Goal: Find specific page/section

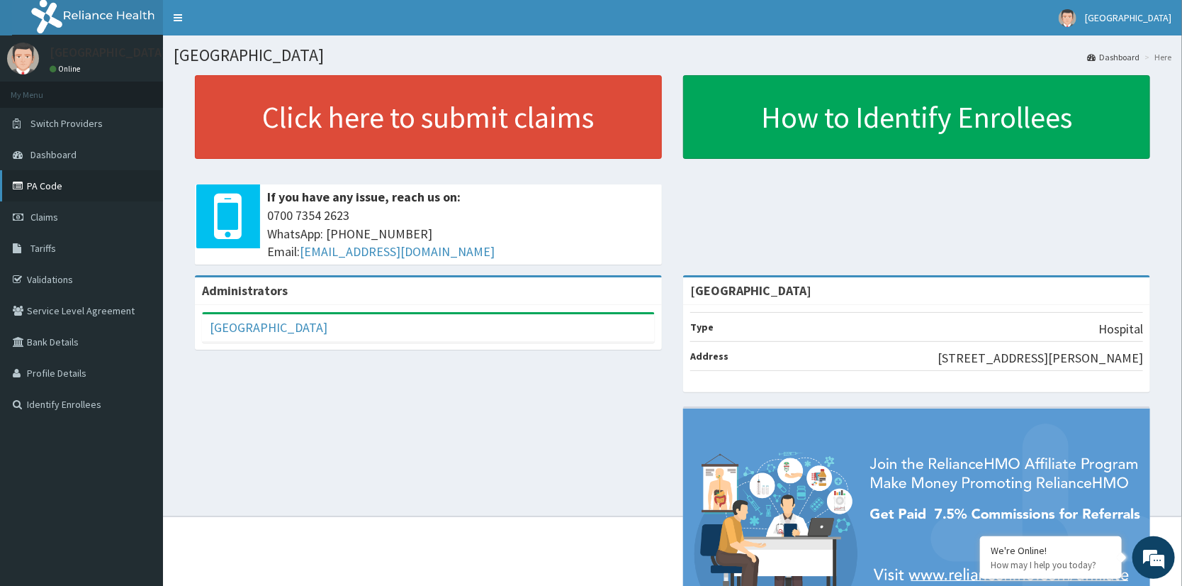
click at [45, 184] on link "PA Code" at bounding box center [81, 185] width 163 height 31
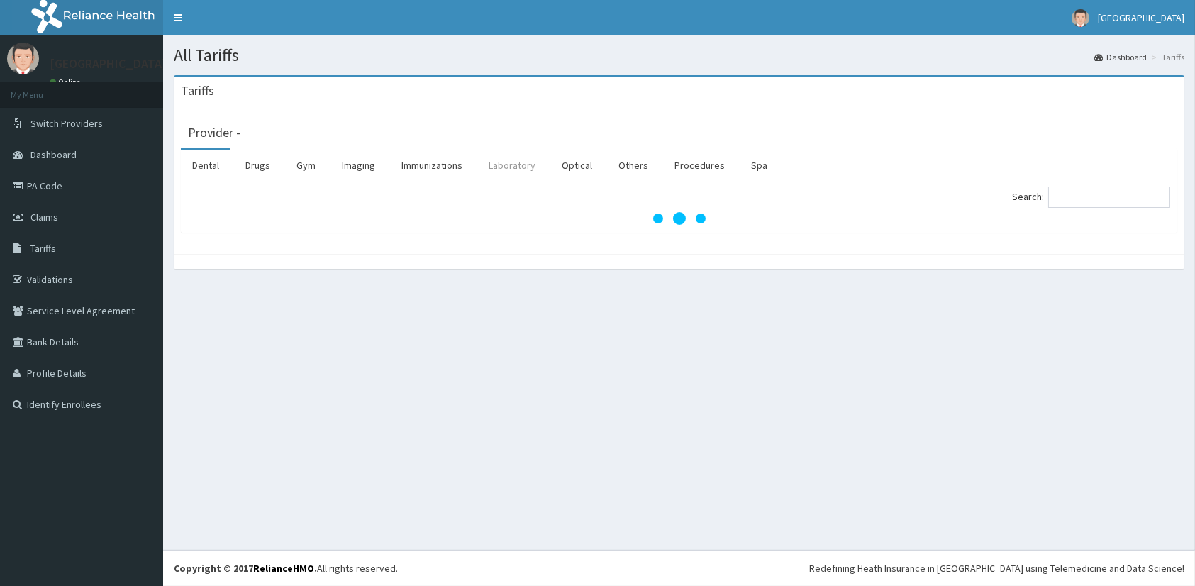
click at [510, 161] on link "Laboratory" at bounding box center [511, 165] width 69 height 30
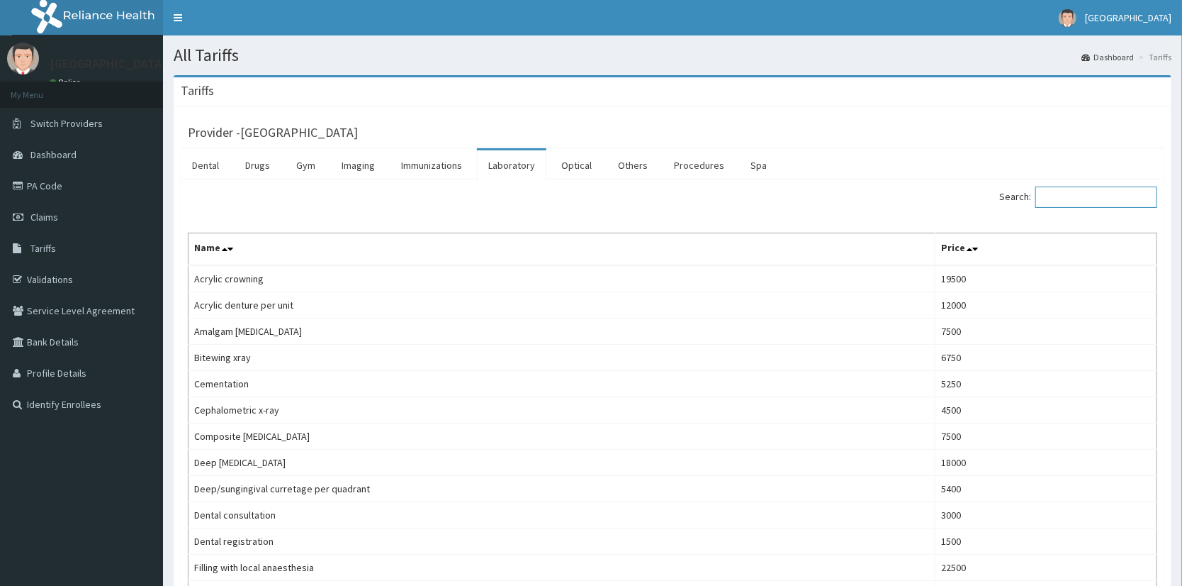
click at [1083, 195] on input "Search:" at bounding box center [1097, 196] width 122 height 21
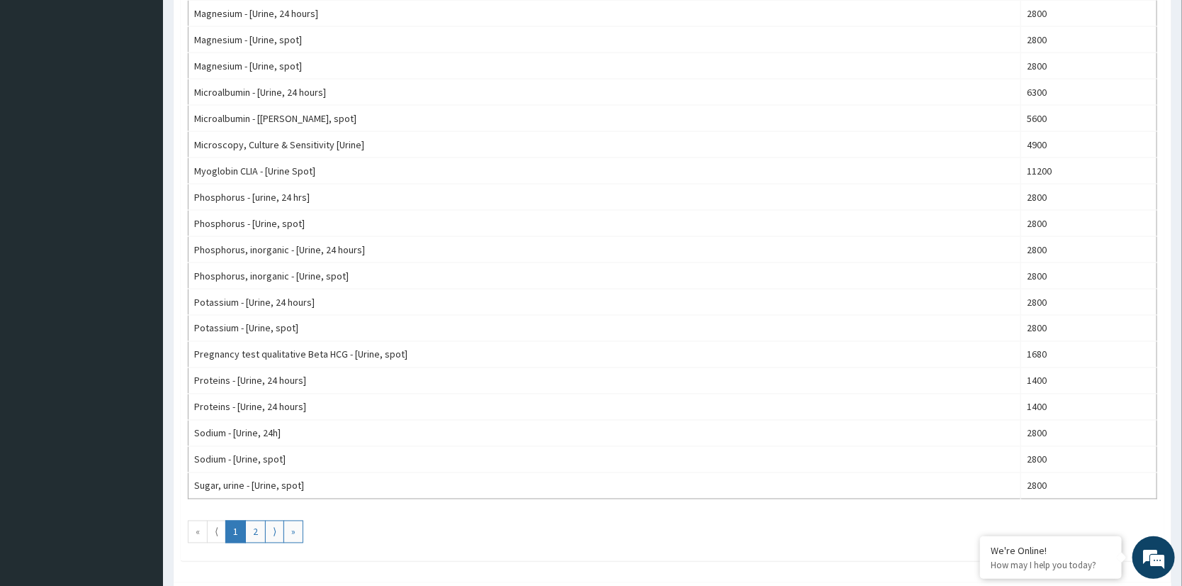
scroll to position [1143, 0]
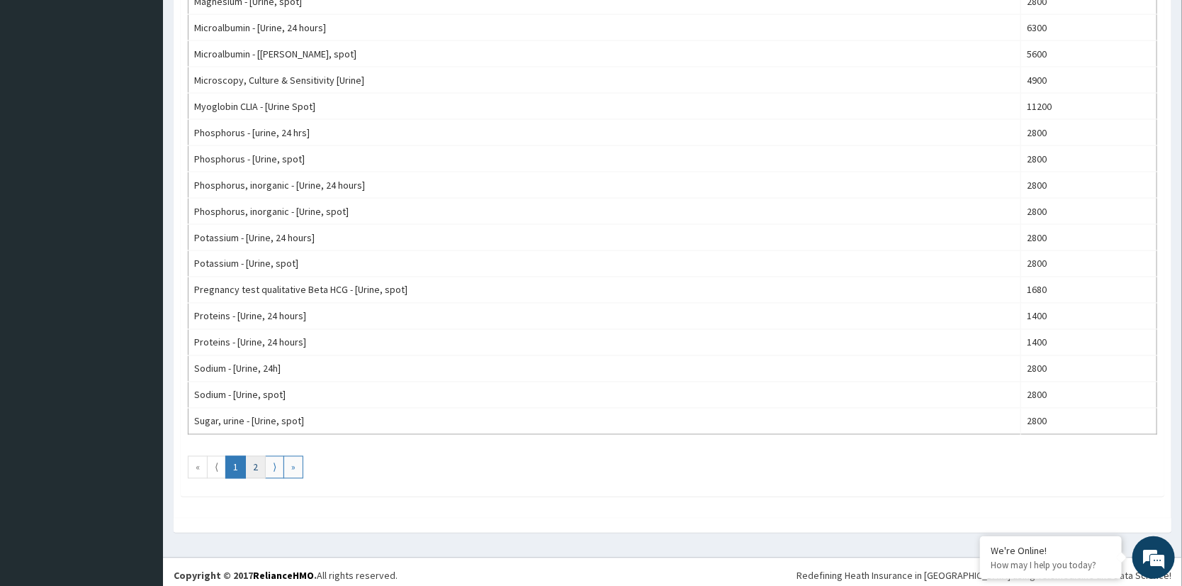
click at [256, 462] on link "2" at bounding box center [255, 467] width 21 height 23
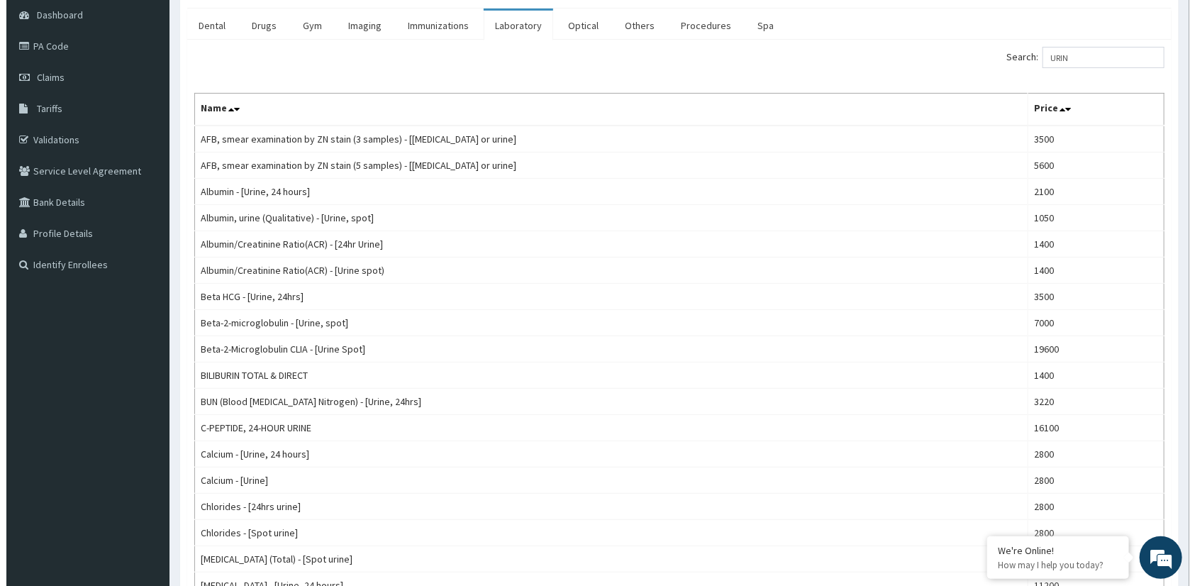
scroll to position [0, 0]
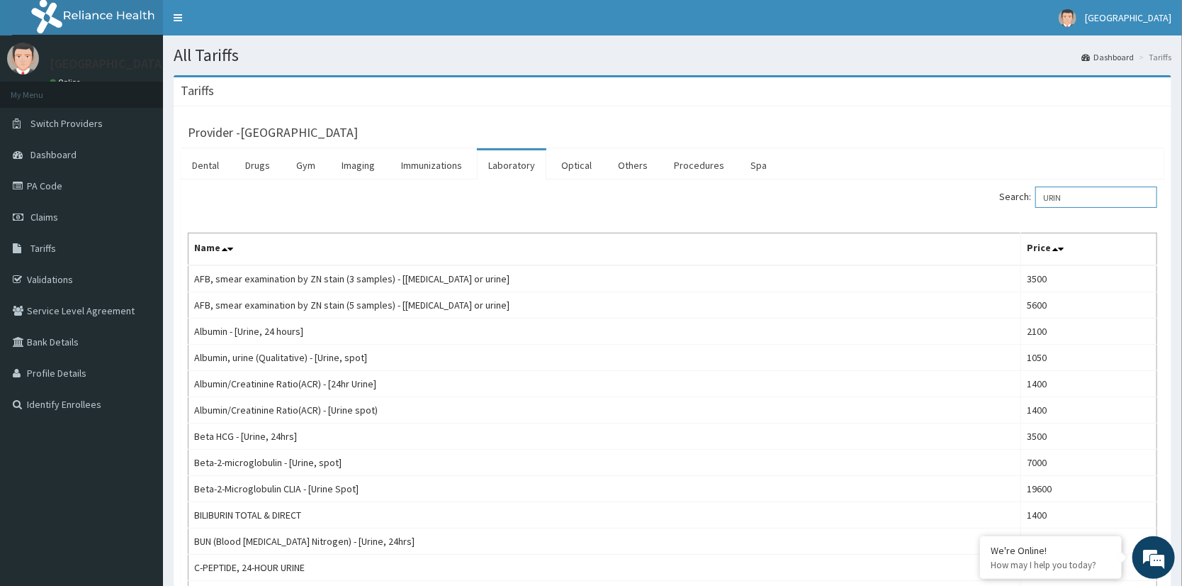
click at [1083, 198] on input "URIN" at bounding box center [1097, 196] width 122 height 21
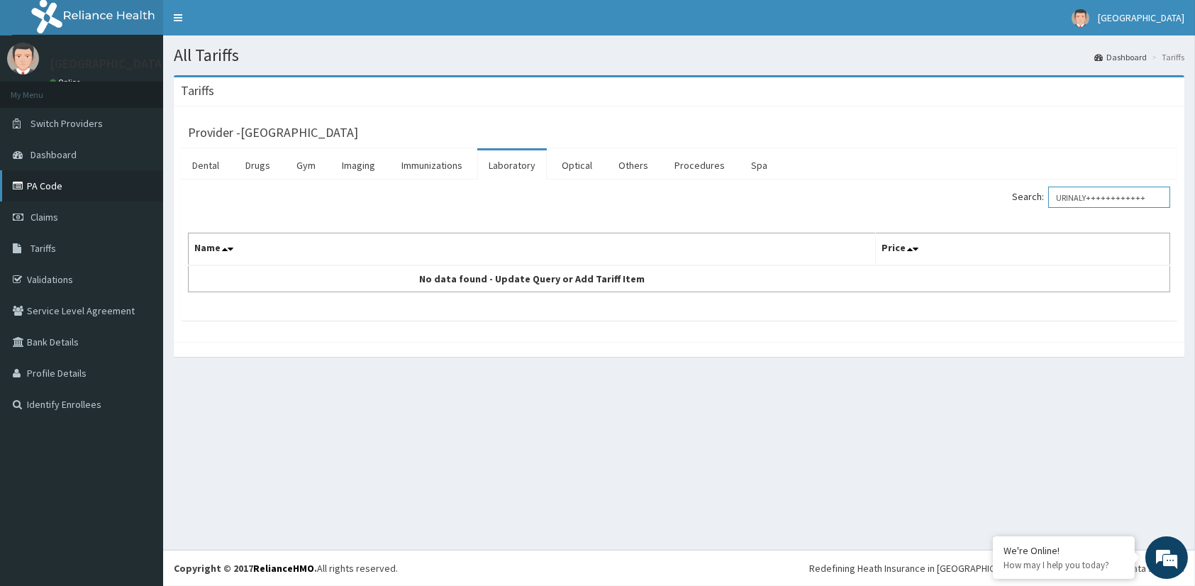
type input "URINALY++++++++++++"
click at [51, 184] on link "PA Code" at bounding box center [81, 185] width 163 height 31
